Goal: Task Accomplishment & Management: Use online tool/utility

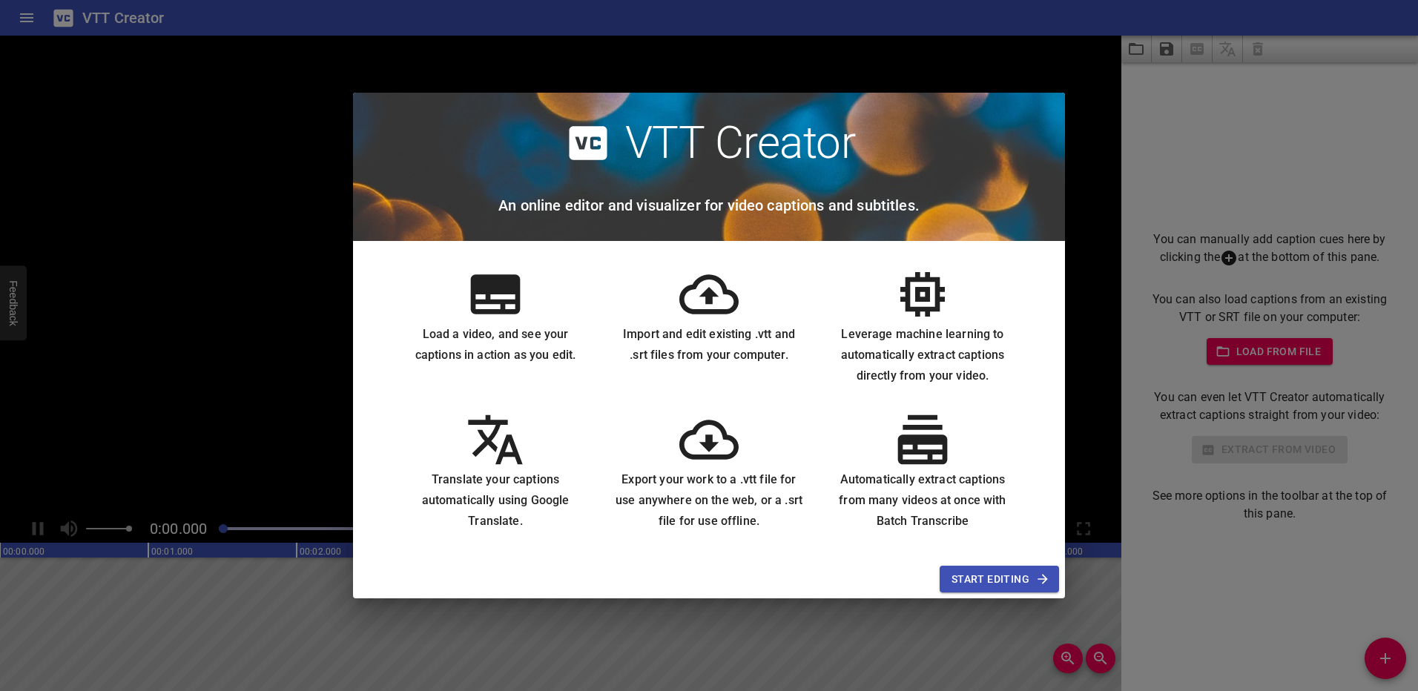
click at [960, 581] on span "Start Editing" at bounding box center [999, 579] width 96 height 19
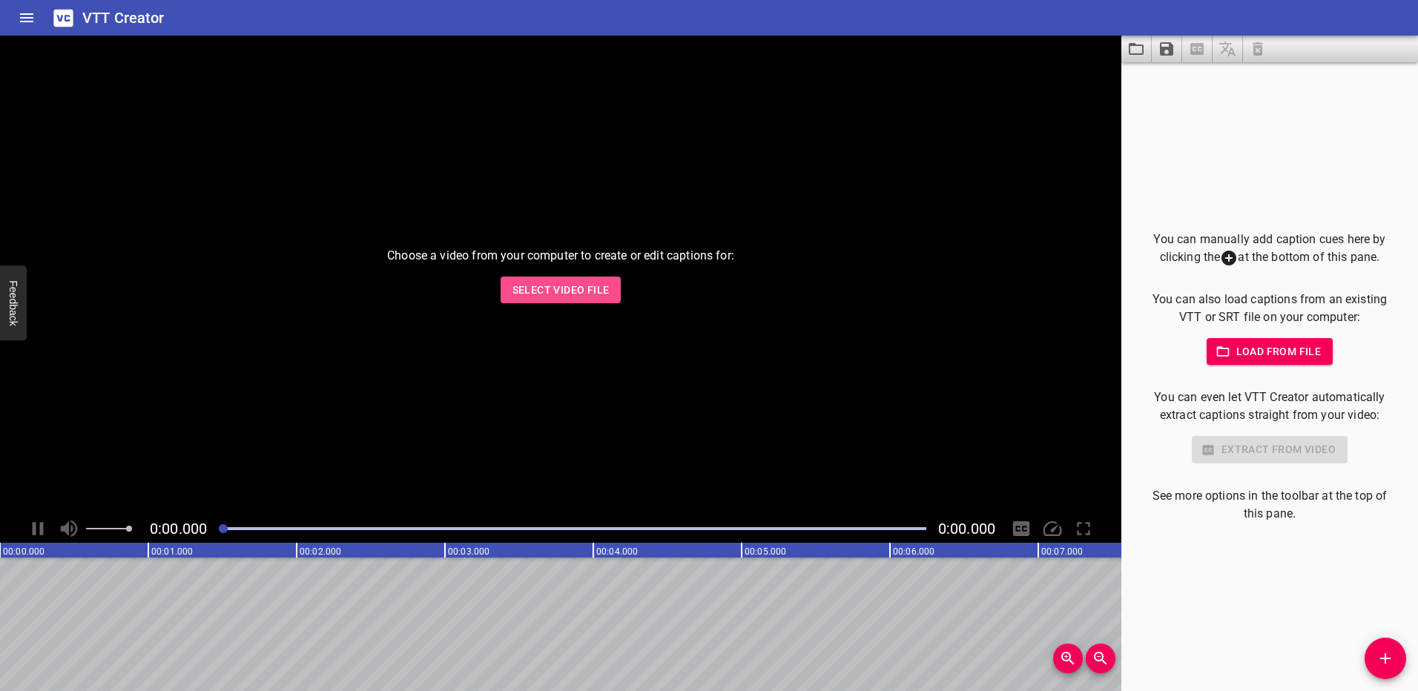
click at [572, 290] on span "Select Video File" at bounding box center [560, 290] width 97 height 19
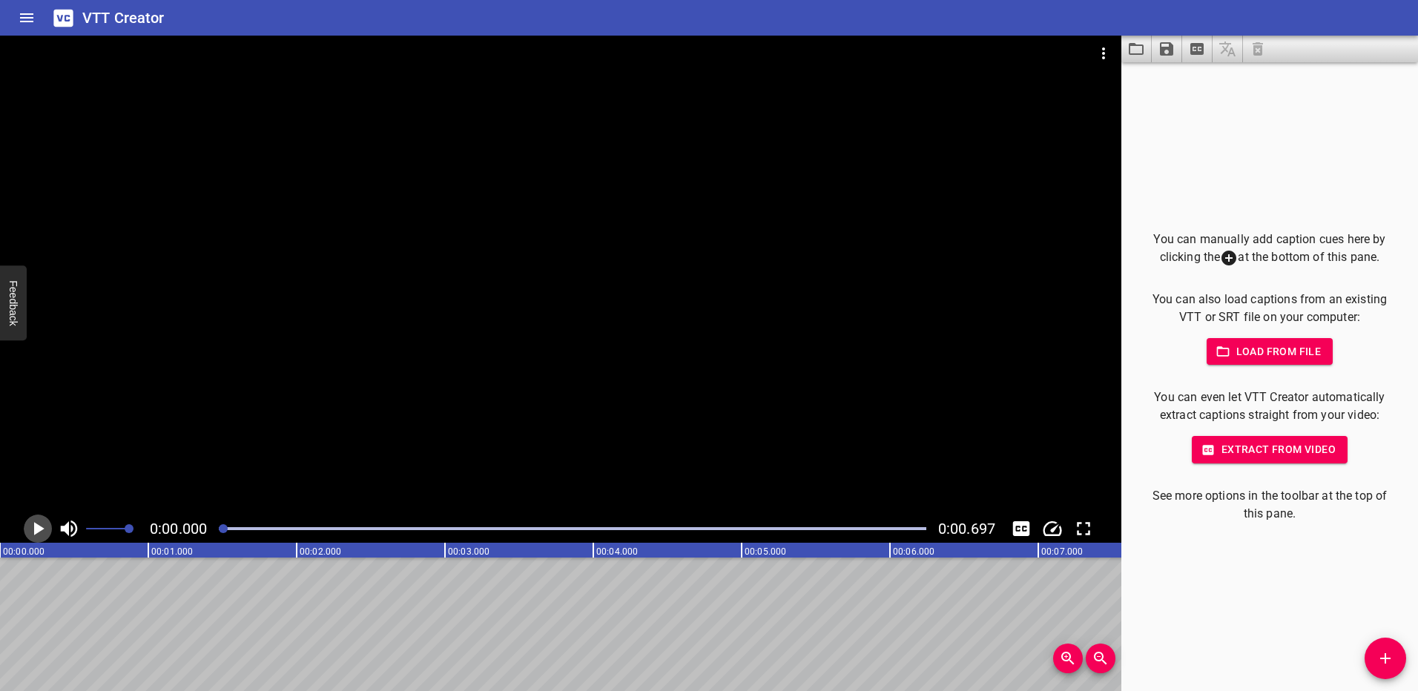
click at [43, 529] on icon "Play/Pause" at bounding box center [38, 528] width 22 height 22
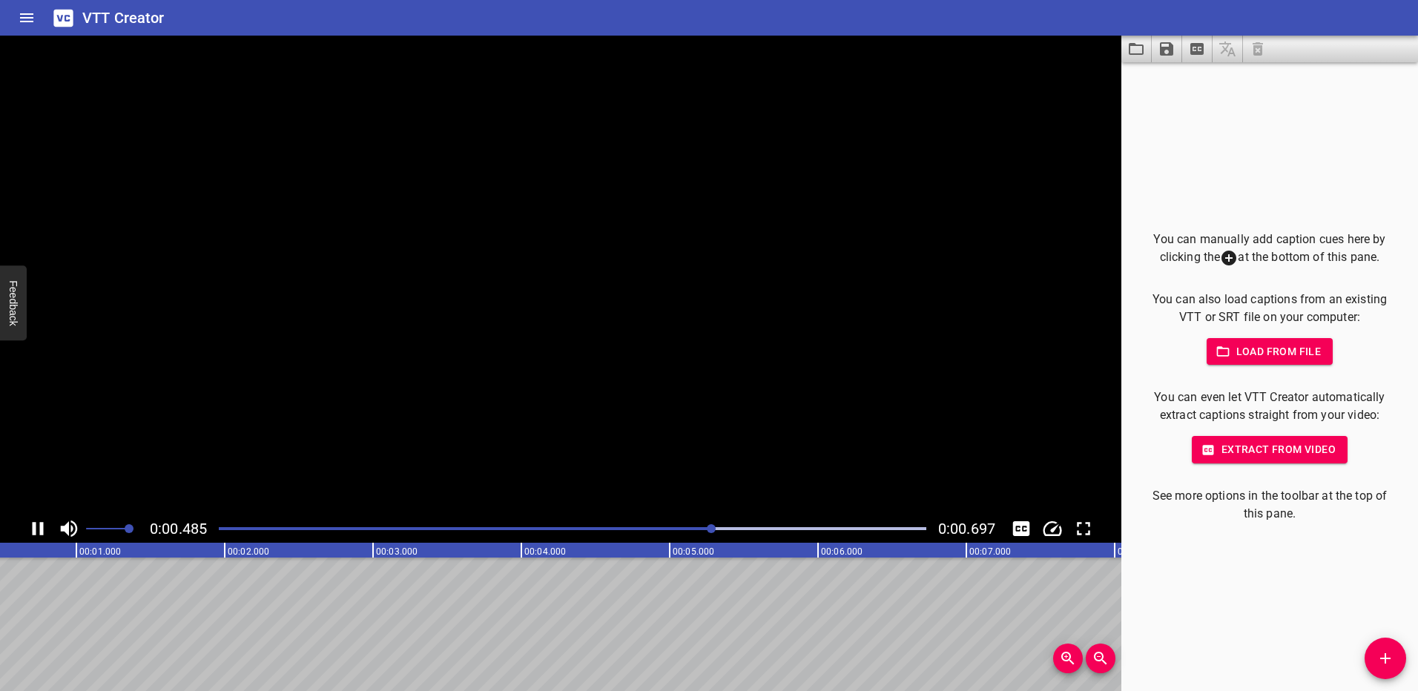
scroll to position [0, 103]
click at [43, 529] on icon "Play/Pause" at bounding box center [39, 528] width 10 height 13
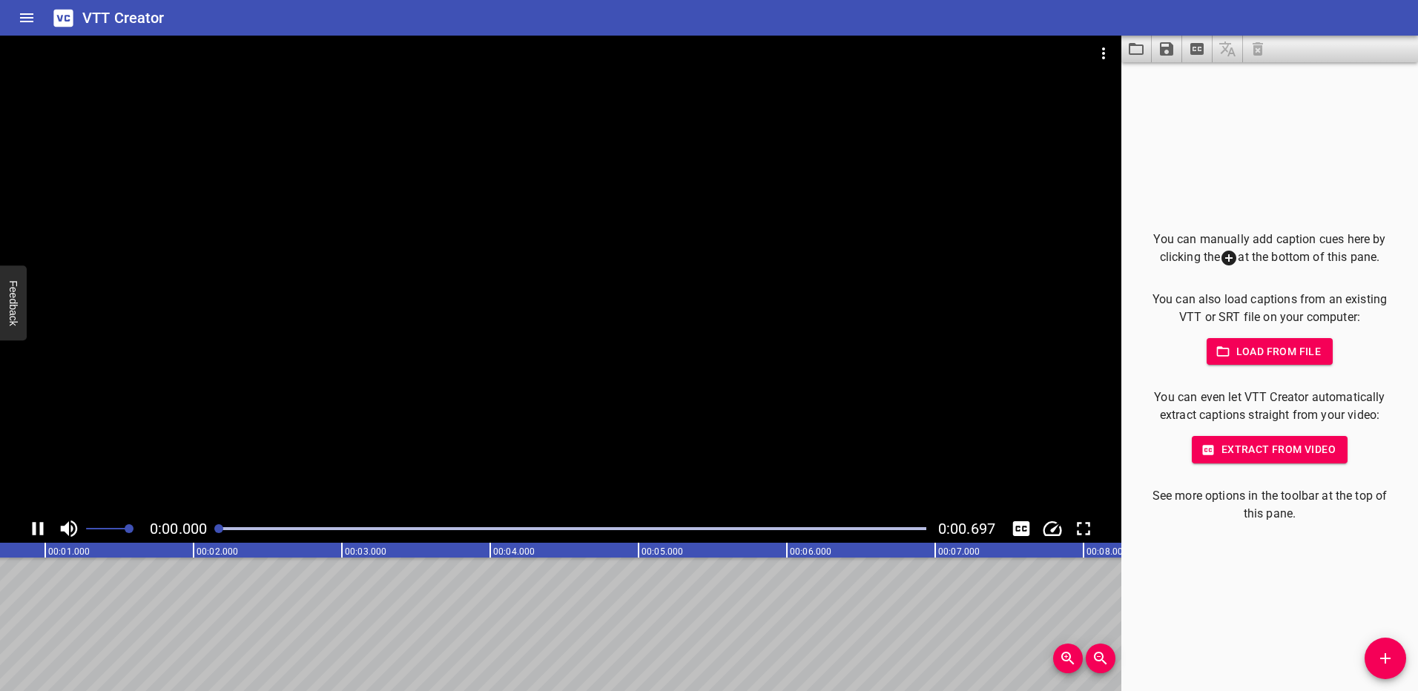
scroll to position [0, 0]
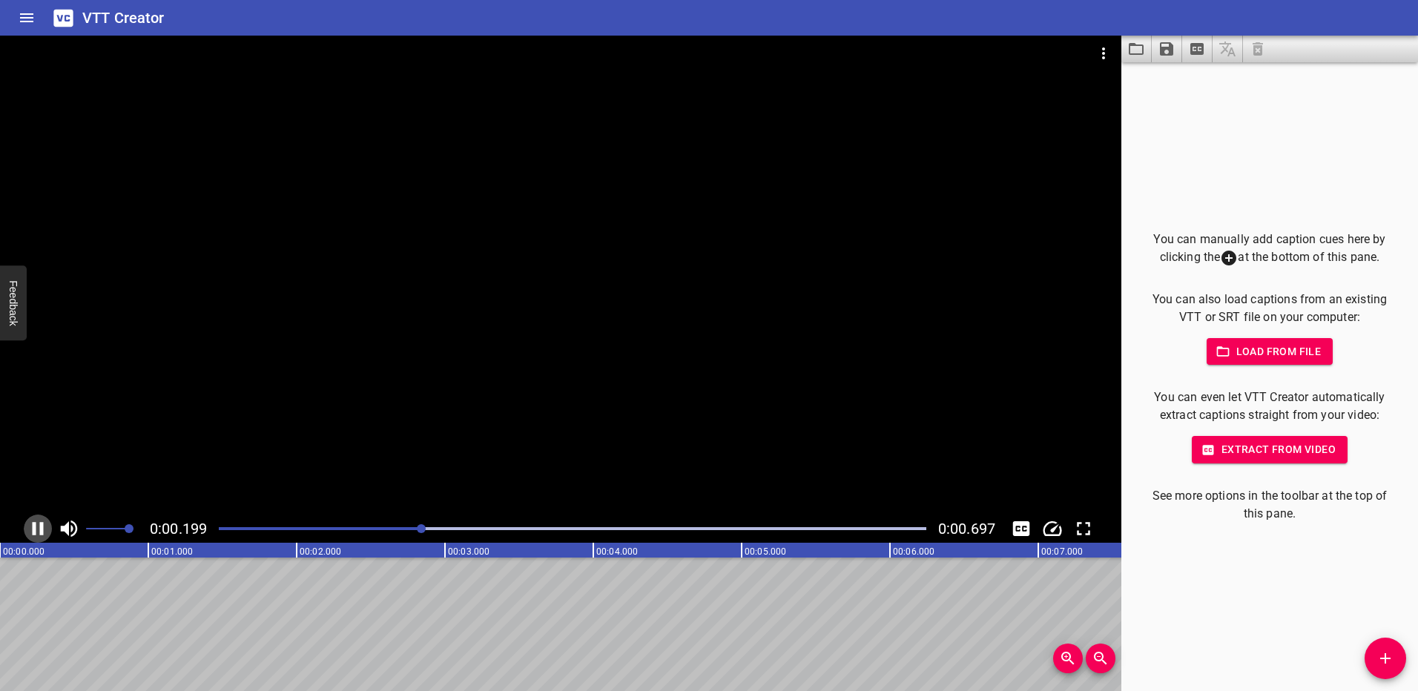
click at [43, 529] on icon "Play/Pause" at bounding box center [38, 528] width 11 height 13
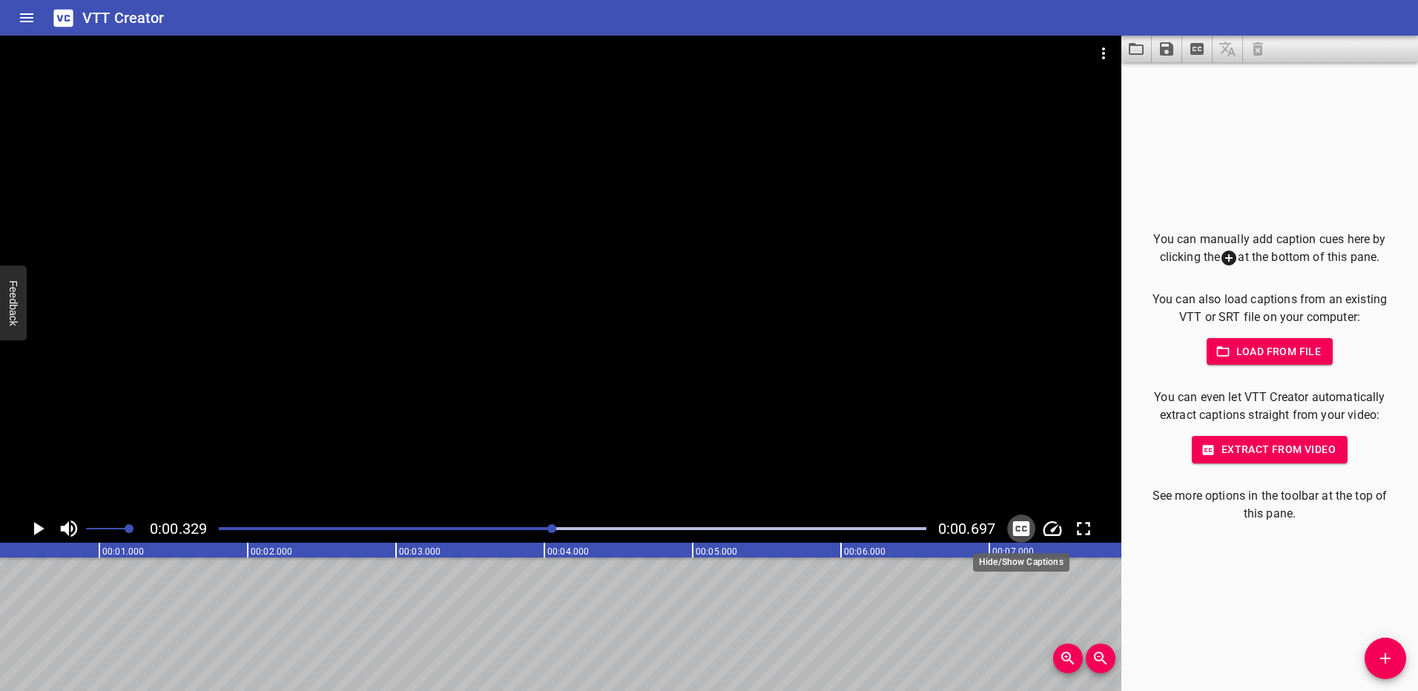
click at [1024, 529] on icon "Toggle captions" at bounding box center [1021, 528] width 17 height 15
click at [1203, 39] on button "Extract captions from video" at bounding box center [1197, 49] width 30 height 27
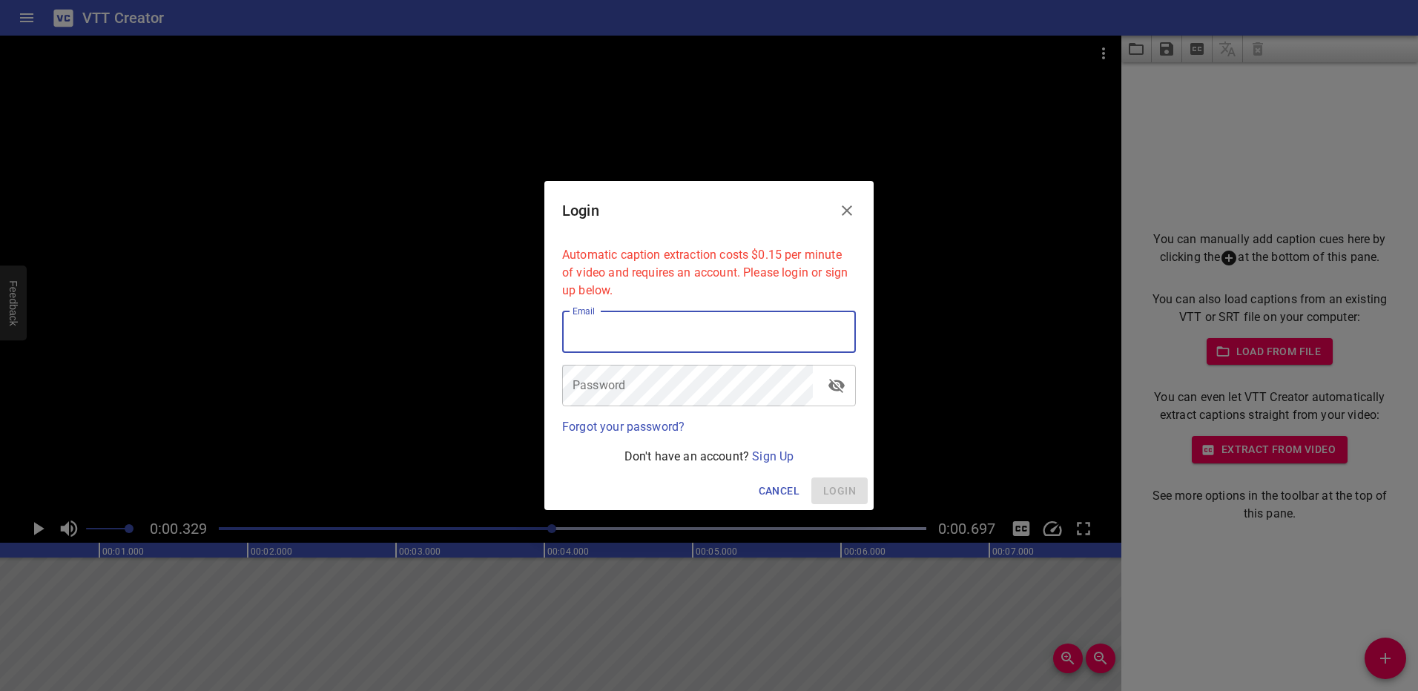
click at [661, 332] on input "email" at bounding box center [709, 332] width 294 height 42
click at [721, 268] on p "Automatic caption extraction costs $0.15 per minute of video and requires an ac…" at bounding box center [709, 272] width 294 height 53
click at [757, 460] on link "Sign Up" at bounding box center [773, 456] width 42 height 14
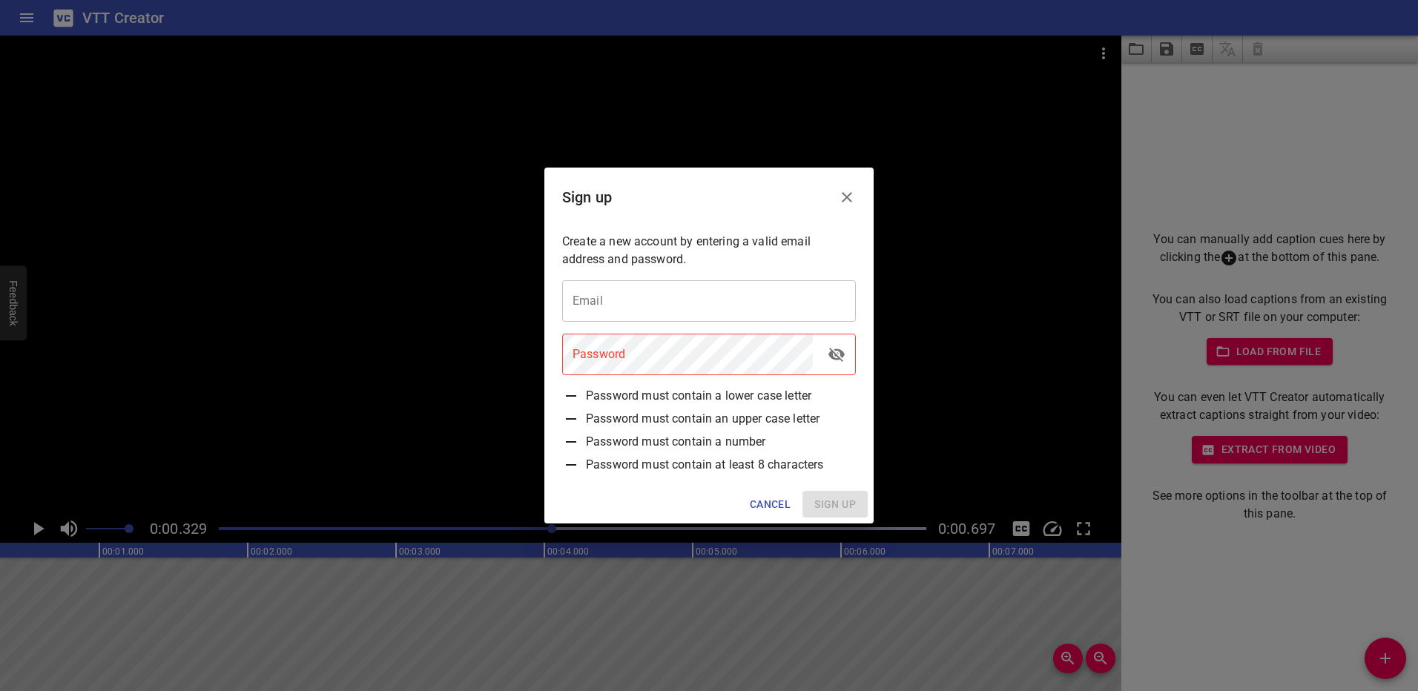
click at [836, 196] on button "Close" at bounding box center [847, 197] width 36 height 36
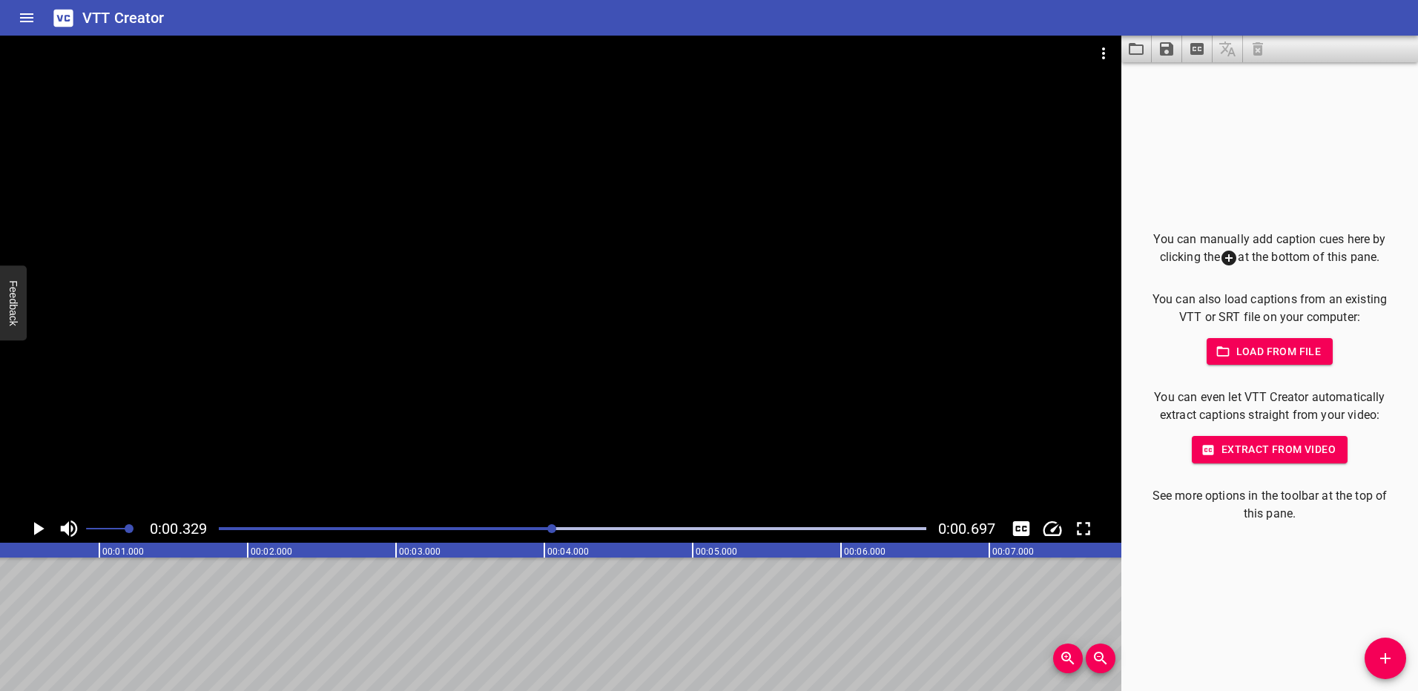
click at [1257, 467] on div "You can manually add caption cues here by clicking the at the bottom of this pa…" at bounding box center [1269, 377] width 249 height 292
drag, startPoint x: 1257, startPoint y: 467, endPoint x: 1257, endPoint y: 446, distance: 20.8
click at [1257, 446] on span "Extract from video" at bounding box center [1269, 449] width 132 height 19
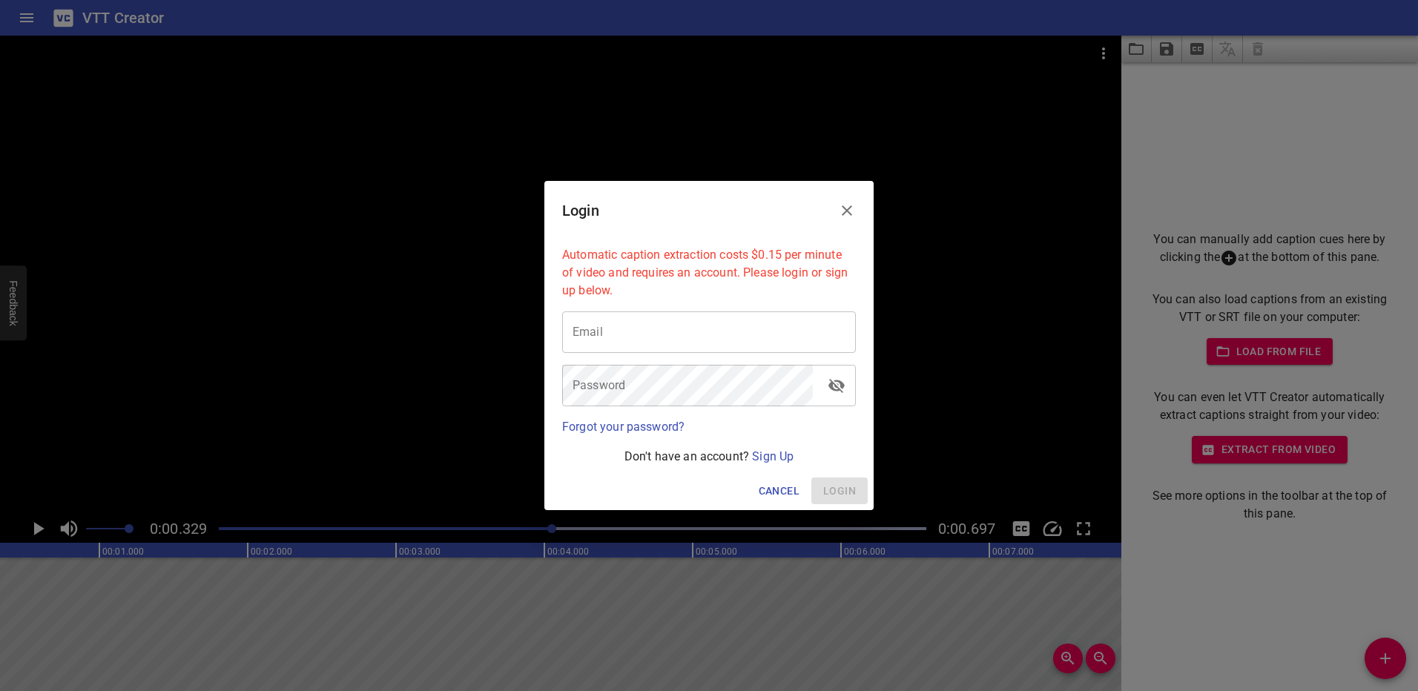
click at [1020, 346] on div "Login Automatic caption extraction costs $0.15 per minute of video and requires…" at bounding box center [709, 345] width 1418 height 691
click at [830, 205] on div "Login" at bounding box center [708, 210] width 329 height 59
drag, startPoint x: 839, startPoint y: 209, endPoint x: 847, endPoint y: 211, distance: 7.7
click at [840, 209] on icon "Close" at bounding box center [847, 211] width 18 height 18
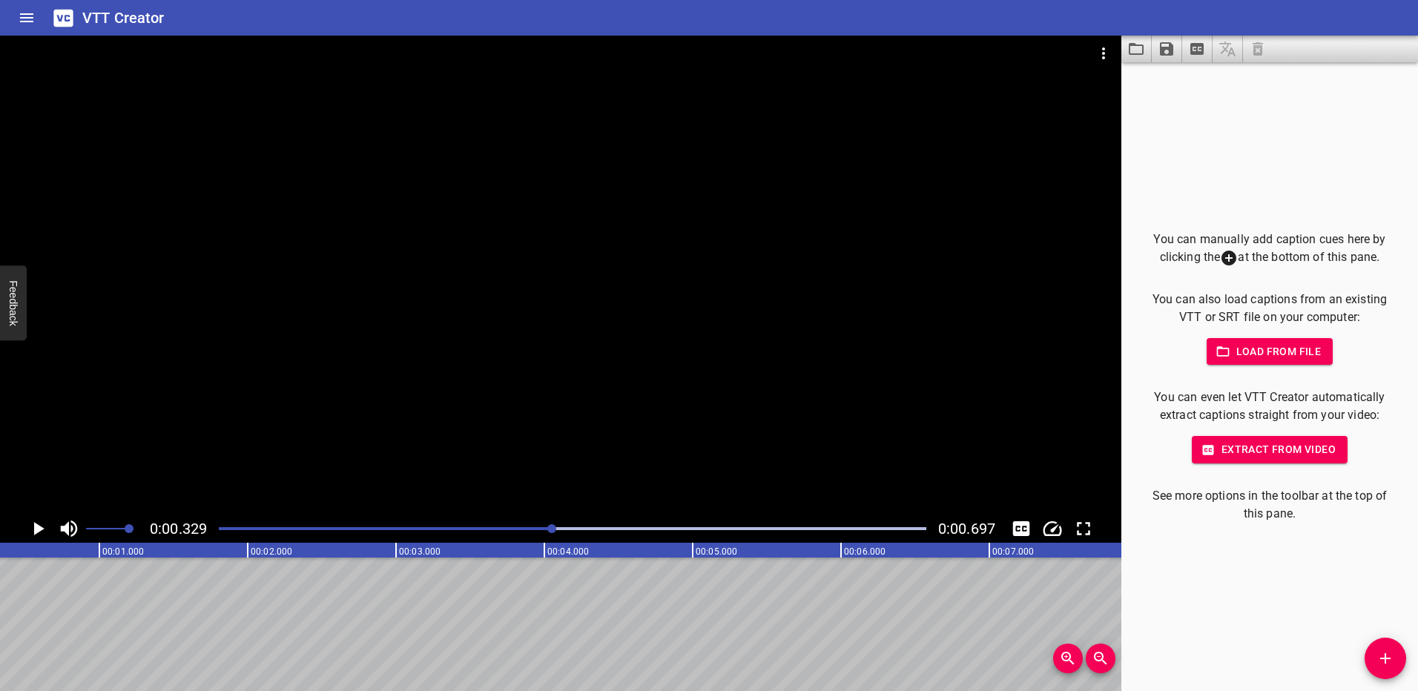
click at [1096, 54] on icon "Video Options" at bounding box center [1103, 53] width 18 height 18
click at [1185, 105] on div at bounding box center [709, 345] width 1418 height 691
click at [23, 0] on button "Home" at bounding box center [27, 18] width 36 height 36
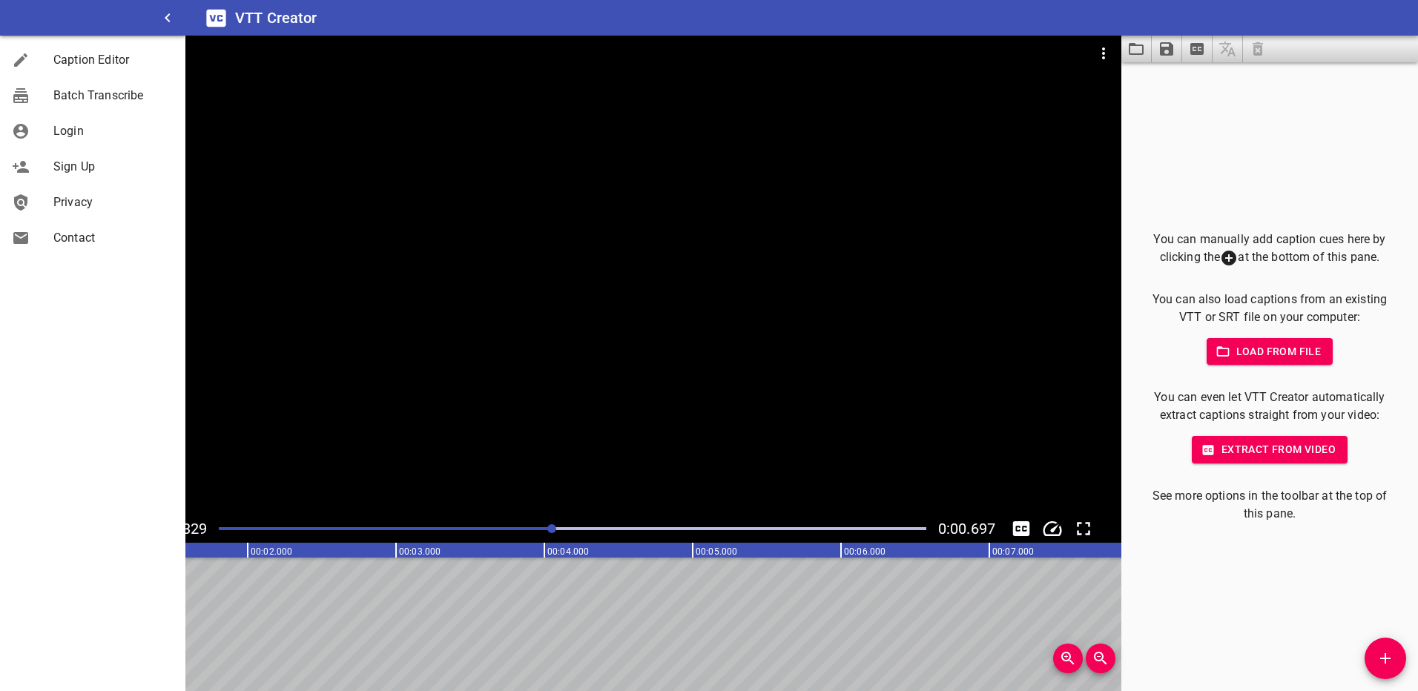
click at [188, 16] on div "VTT Creator" at bounding box center [801, 18] width 1232 height 36
click at [199, 19] on div "VTT Creator" at bounding box center [801, 18] width 1232 height 36
click at [173, 20] on icon "button" at bounding box center [168, 18] width 18 height 18
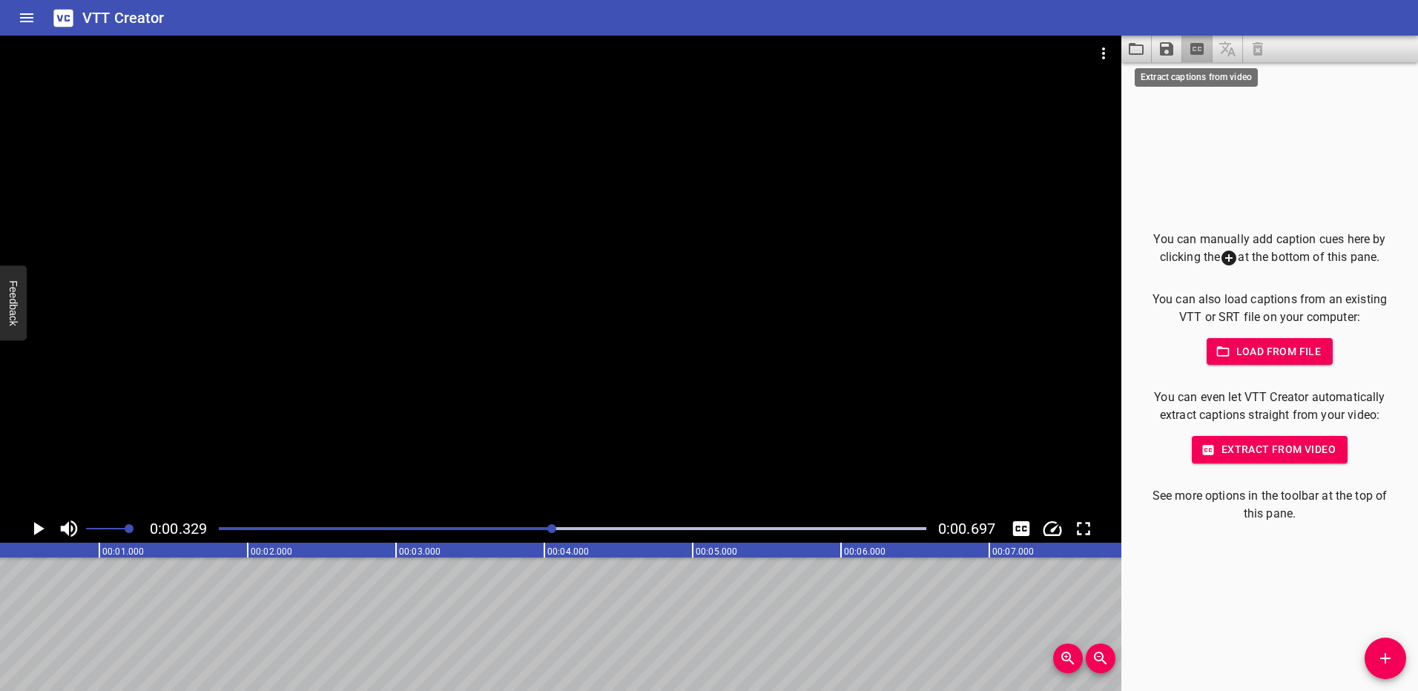
click at [1197, 56] on icon "Extract captions from video" at bounding box center [1197, 49] width 18 height 18
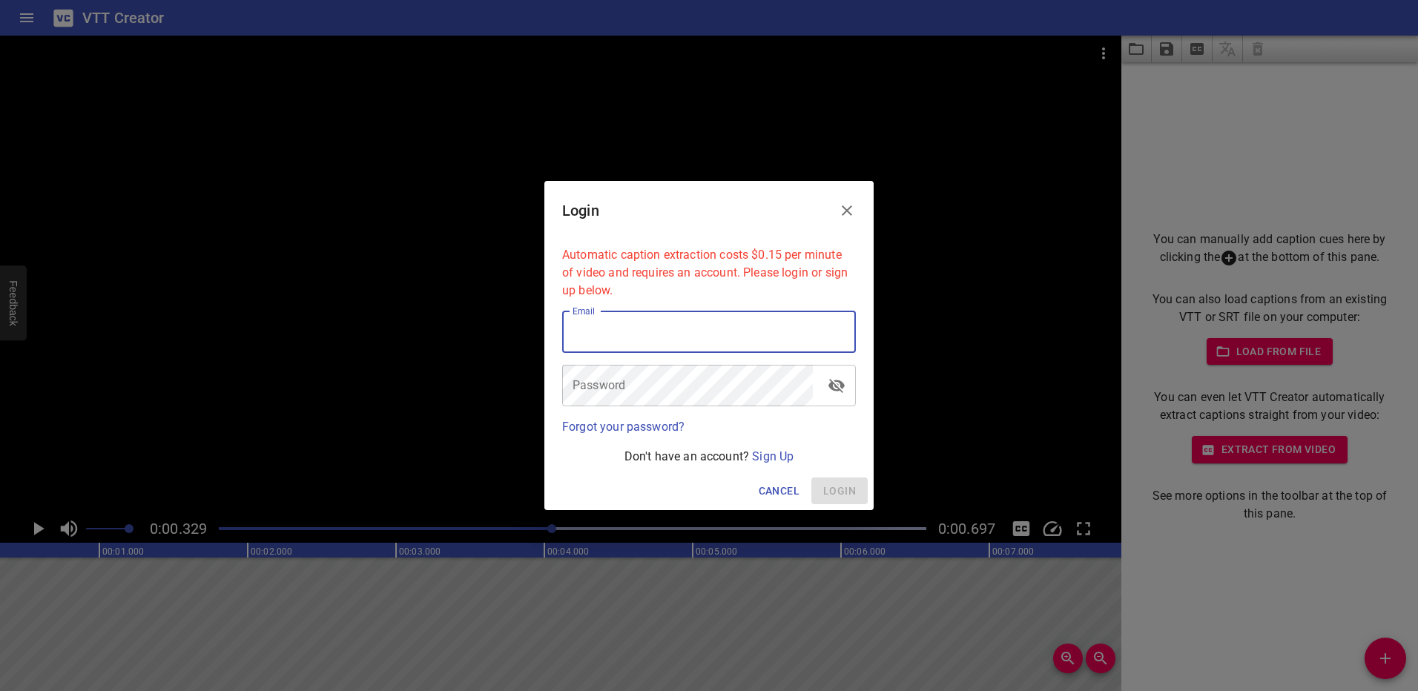
click at [652, 325] on input "email" at bounding box center [709, 332] width 294 height 42
click at [778, 451] on link "Sign Up" at bounding box center [773, 456] width 42 height 14
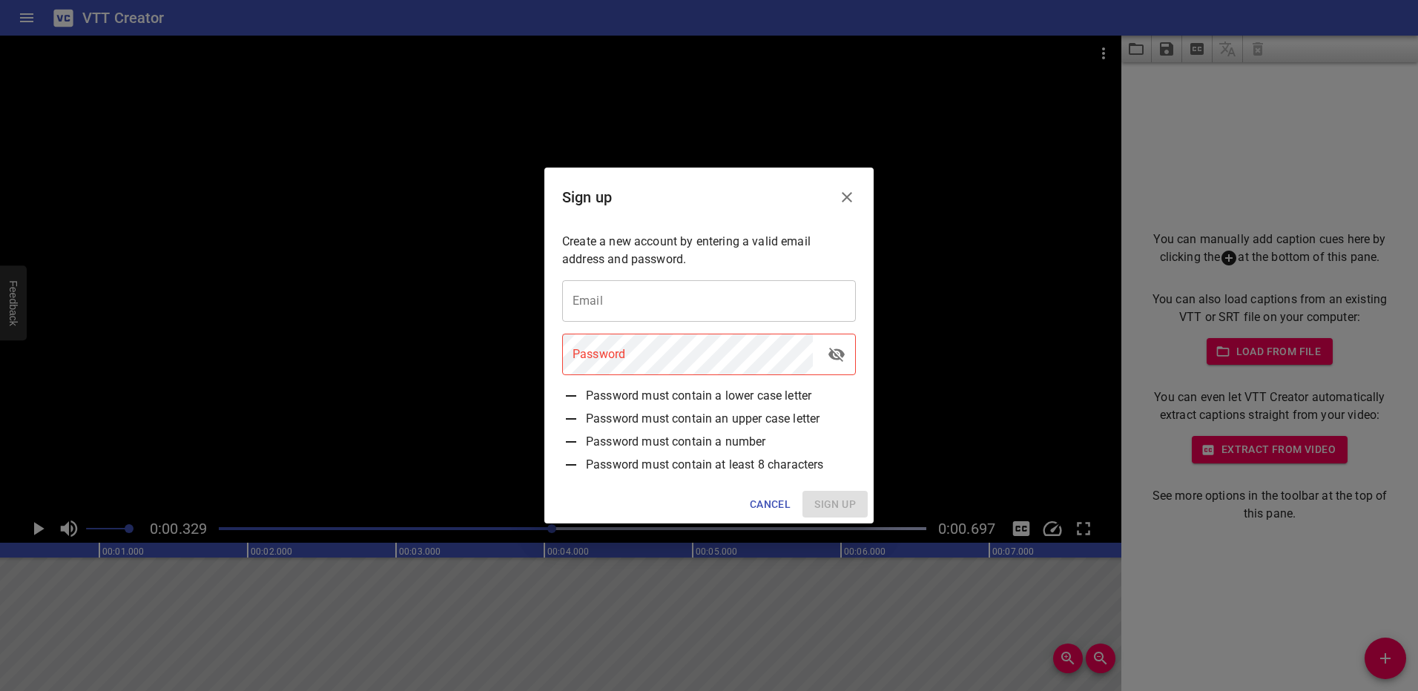
click at [697, 317] on input "email" at bounding box center [709, 301] width 294 height 42
type input "[EMAIL_ADDRESS][DOMAIN_NAME]"
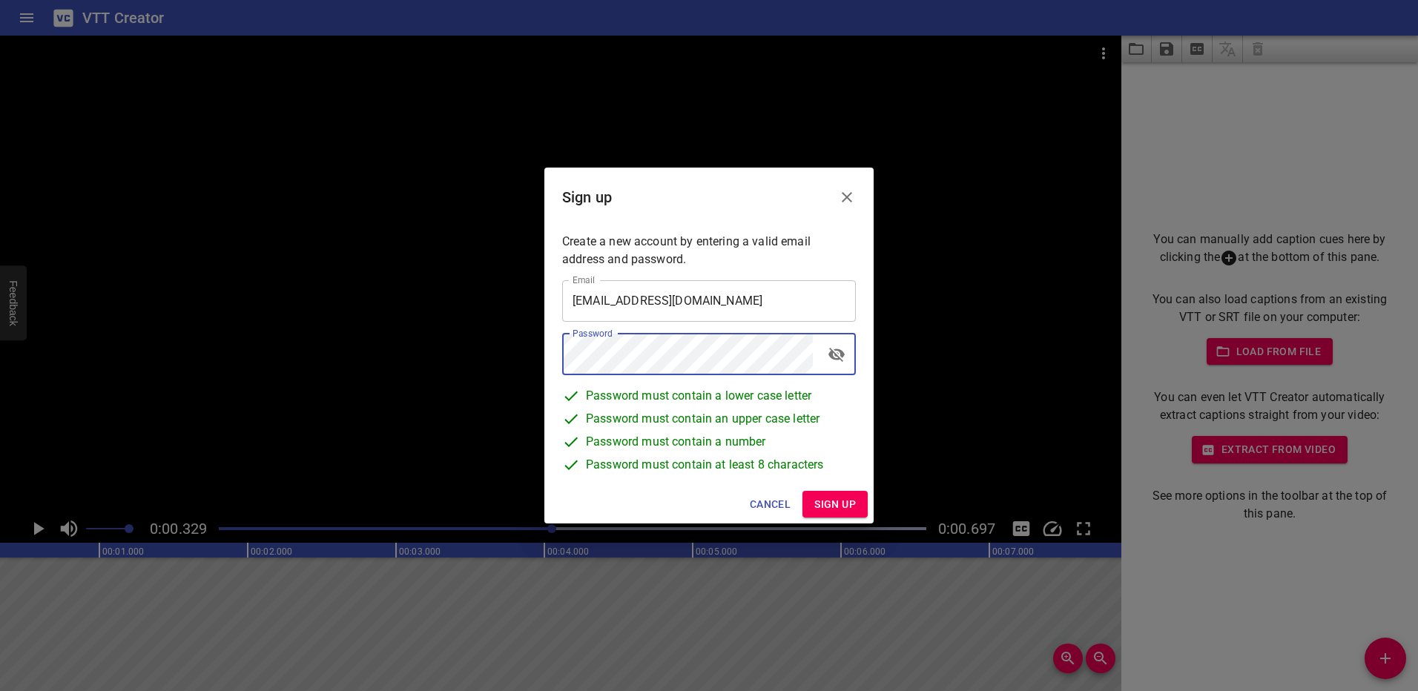
click at [818, 512] on span "Sign up" at bounding box center [835, 504] width 42 height 19
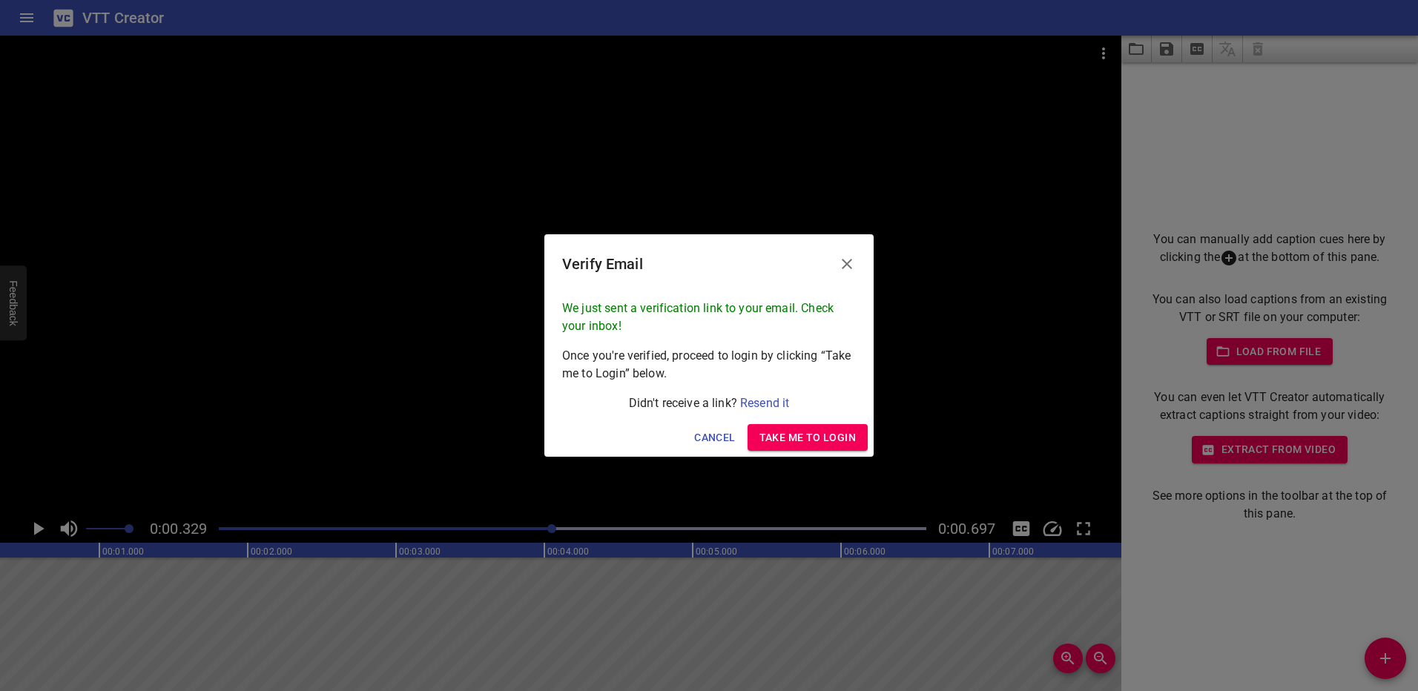
click at [688, 323] on p "We just sent a verification link to your email. Check your inbox!" at bounding box center [709, 318] width 294 height 36
click at [783, 445] on span "Take me to Login" at bounding box center [807, 438] width 96 height 19
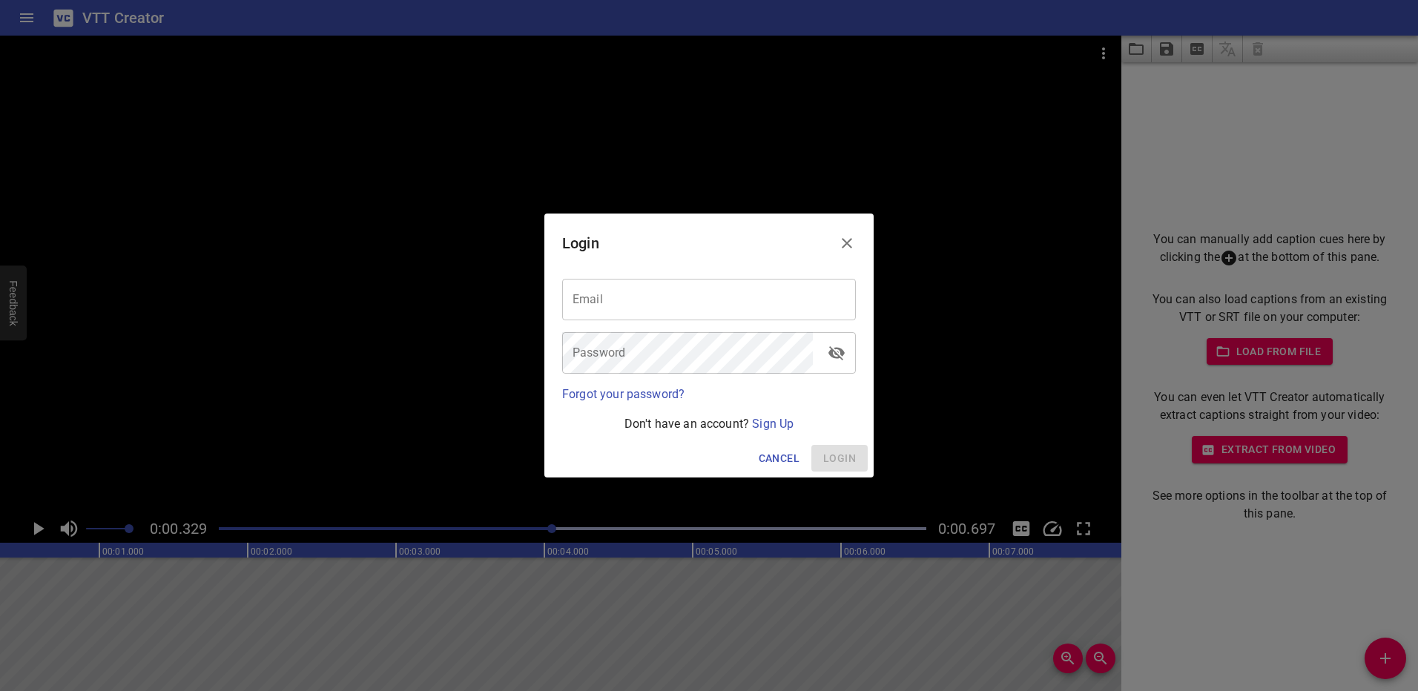
click at [715, 302] on input "email" at bounding box center [709, 300] width 294 height 42
type input "[EMAIL_ADDRESS][DOMAIN_NAME]"
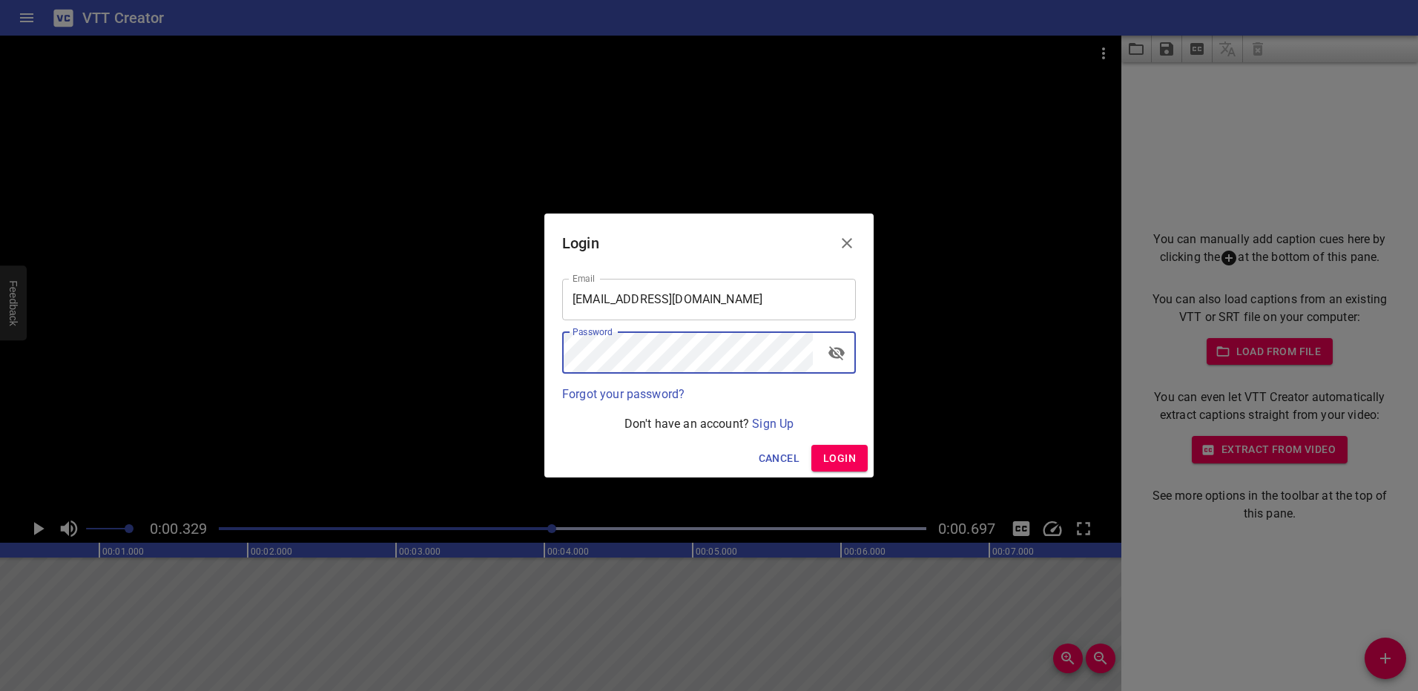
click at [822, 450] on button "Login" at bounding box center [839, 458] width 56 height 27
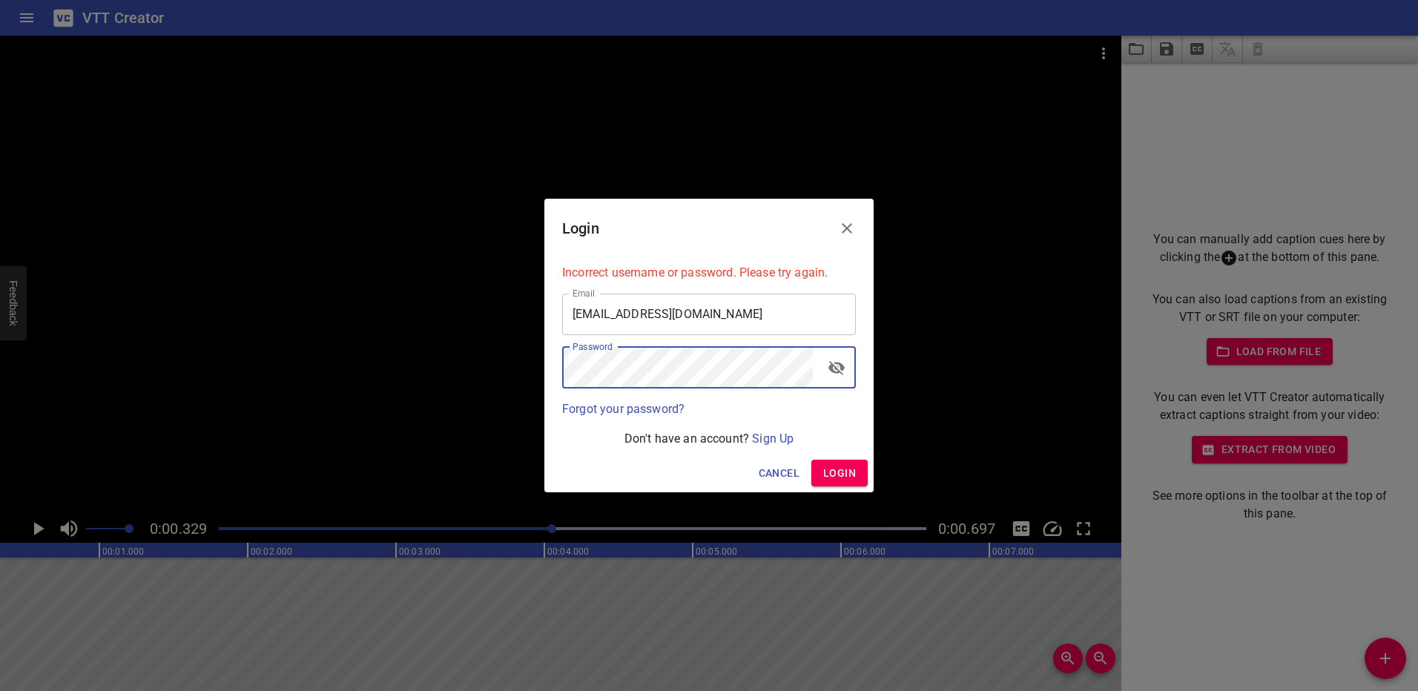
click at [843, 366] on button "toggle password visibility" at bounding box center [836, 368] width 36 height 36
click at [853, 465] on span "Login" at bounding box center [839, 473] width 33 height 19
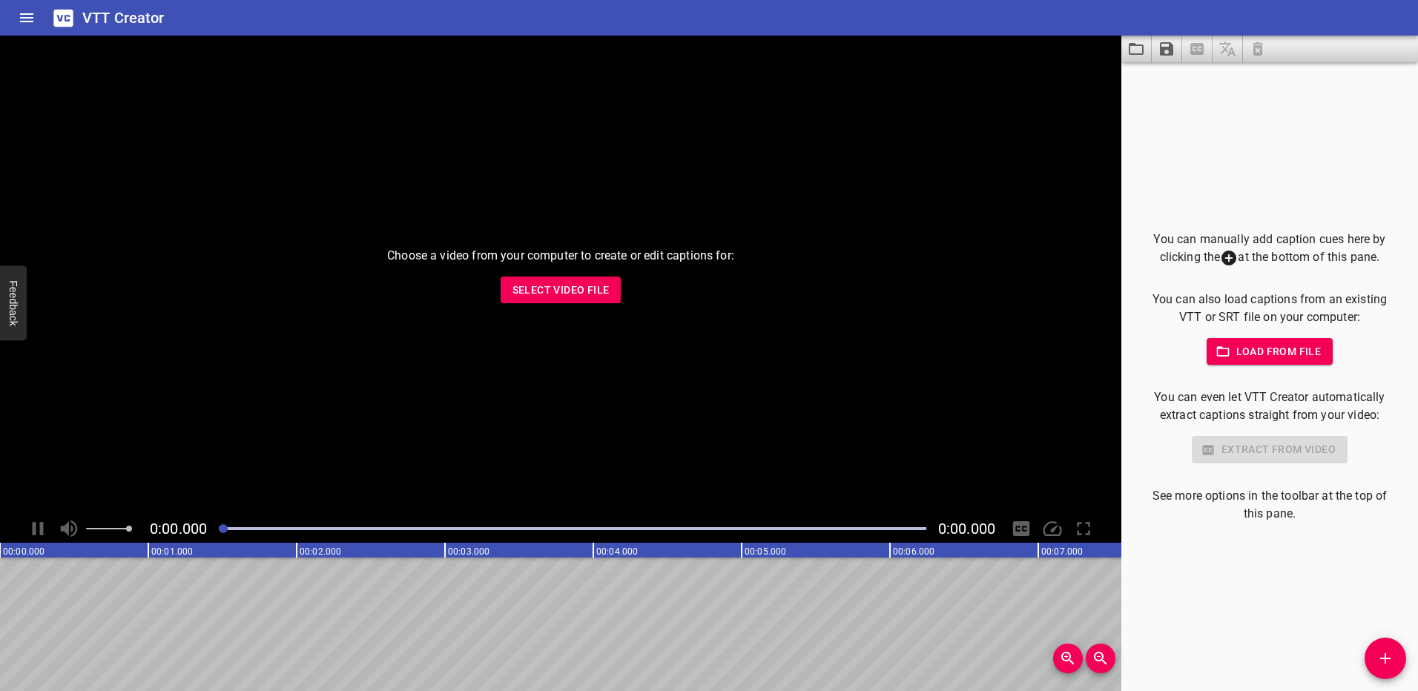
click at [1168, 57] on icon "Save captions to file" at bounding box center [1166, 49] width 18 height 18
click at [1205, 81] on li "Save to VTT file" at bounding box center [1205, 81] width 109 height 27
click at [1180, 182] on div "You can manually add caption cues here by clicking the at the bottom of this pa…" at bounding box center [1269, 376] width 297 height 629
click at [1248, 360] on span "Load from file" at bounding box center [1269, 352] width 103 height 19
click at [1133, 62] on button "Load captions from file" at bounding box center [1136, 49] width 30 height 27
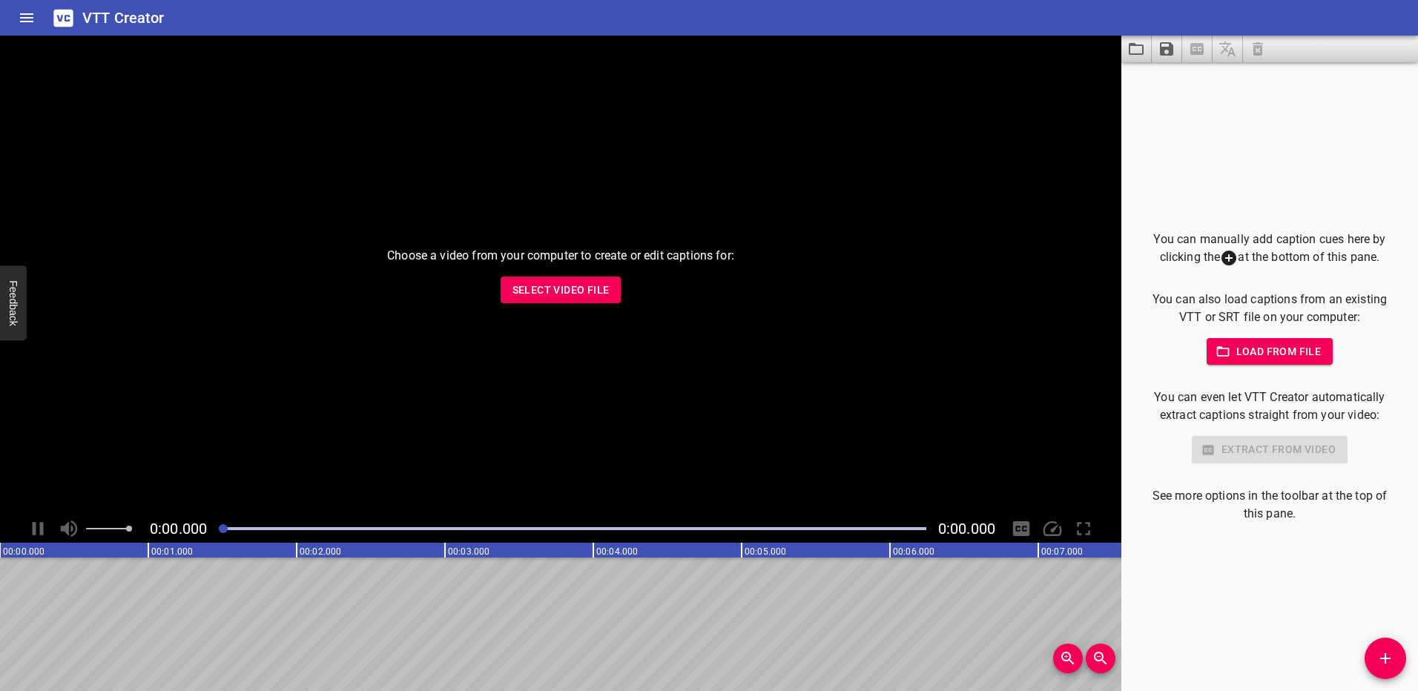
click at [1255, 118] on div "You can manually add caption cues here by clicking the at the bottom of this pa…" at bounding box center [1269, 376] width 297 height 629
click at [583, 287] on span "Select Video File" at bounding box center [560, 290] width 97 height 19
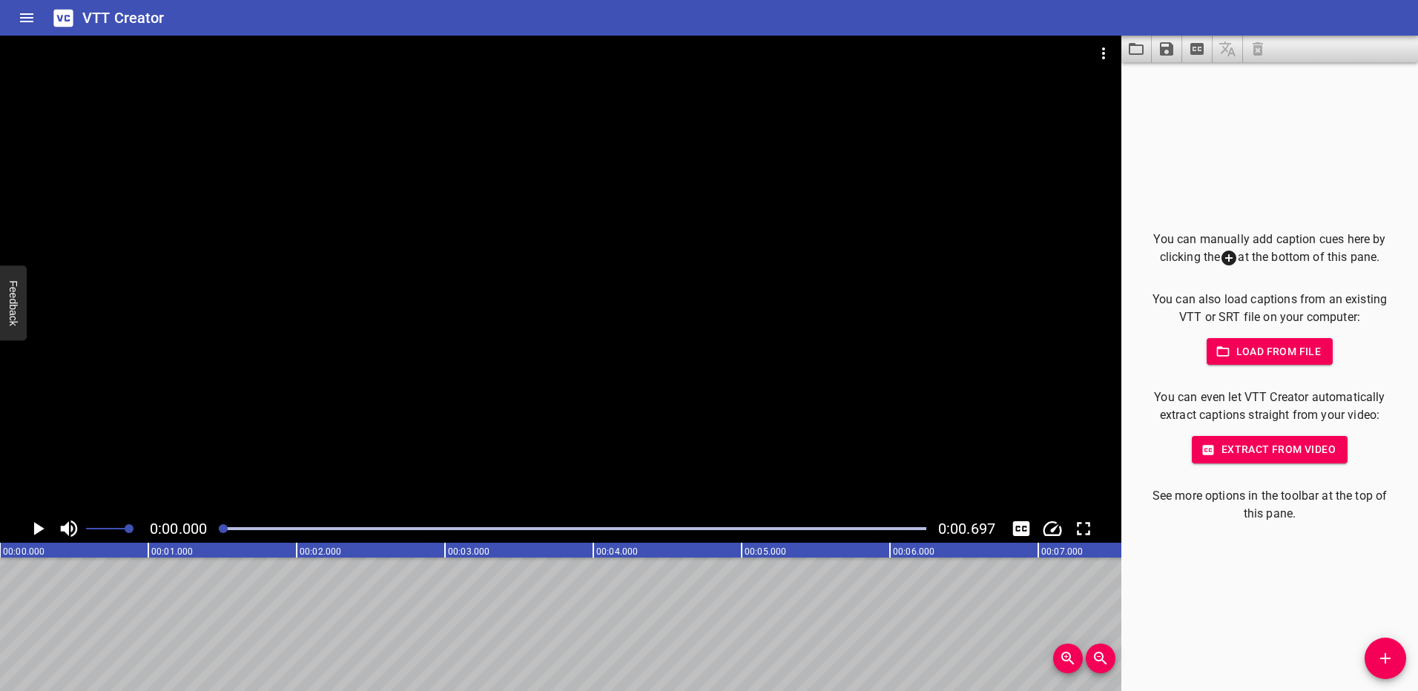
click at [1183, 52] on button "Extract captions from video" at bounding box center [1197, 49] width 30 height 27
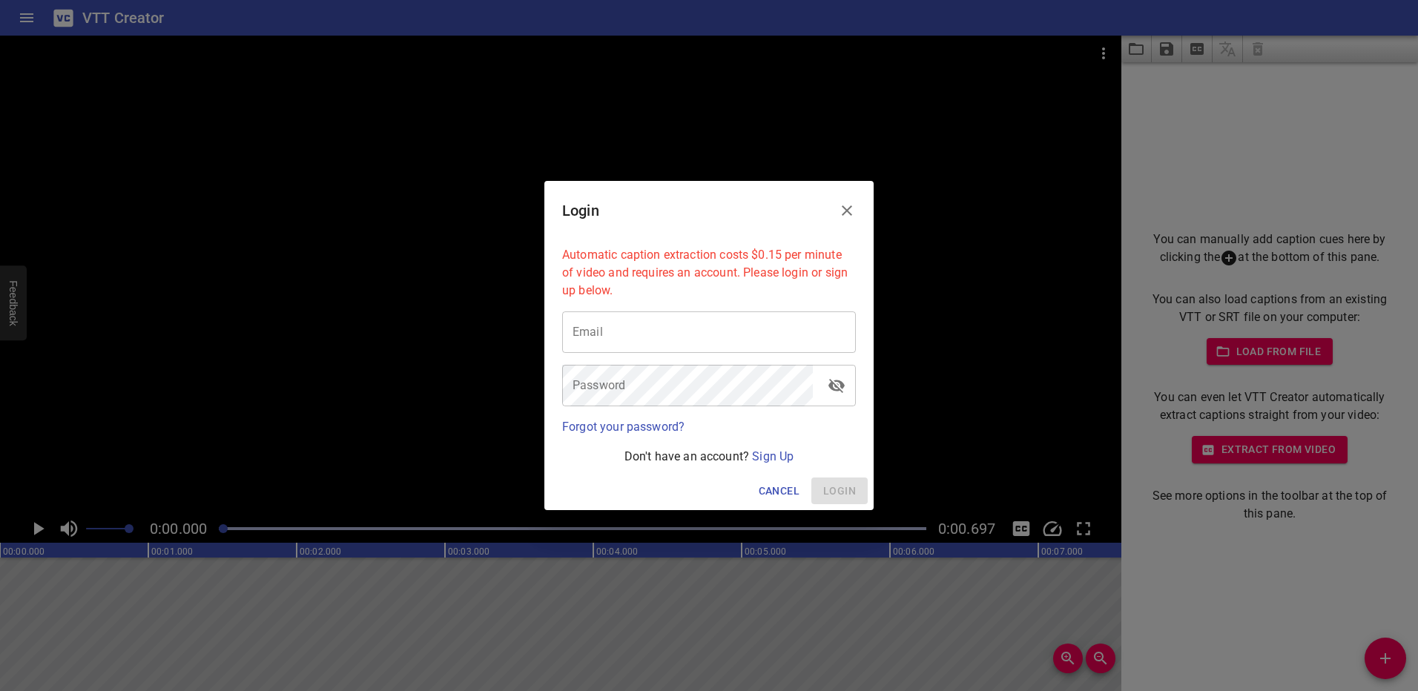
type input "[EMAIL_ADDRESS][DOMAIN_NAME]"
click at [855, 491] on span "Login" at bounding box center [839, 491] width 33 height 19
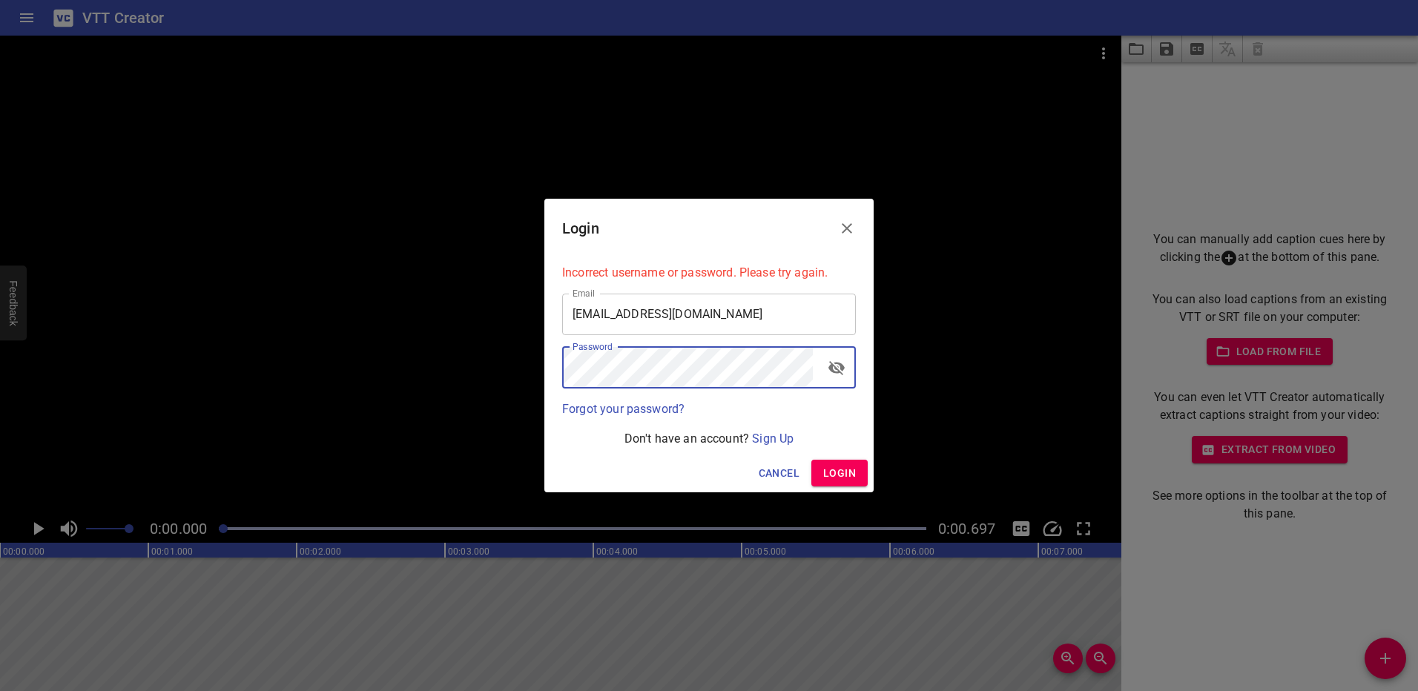
click at [840, 377] on button "toggle password visibility" at bounding box center [836, 368] width 36 height 36
click at [838, 476] on span "Login" at bounding box center [839, 473] width 33 height 19
click at [779, 486] on button "Cancel" at bounding box center [779, 473] width 53 height 27
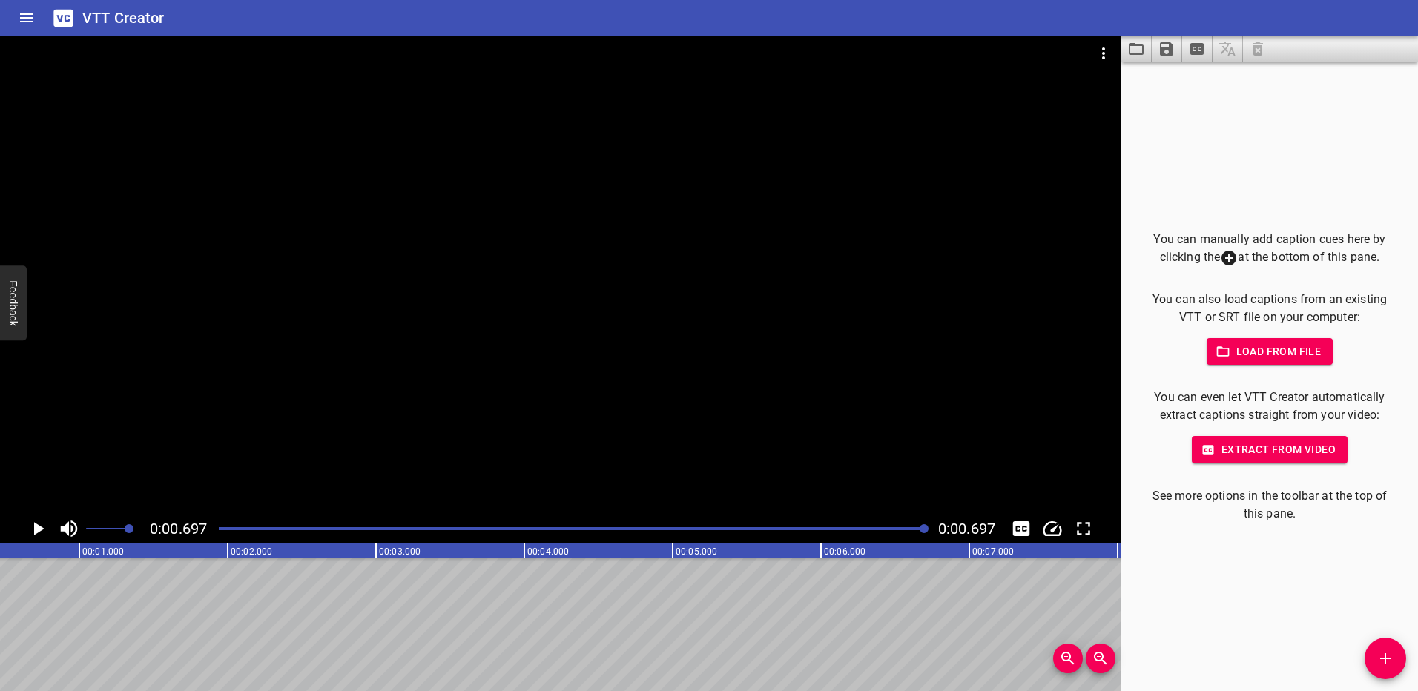
scroll to position [0, 103]
